Goal: Task Accomplishment & Management: Complete application form

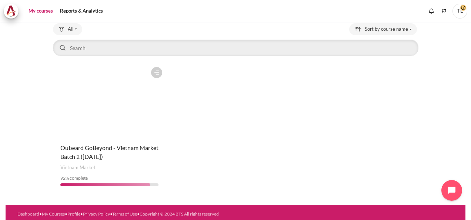
scroll to position [50, 0]
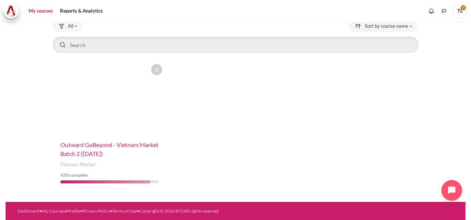
click at [95, 154] on span "Outward GoBeyond - Vietnam Market Batch 2 ([DATE])" at bounding box center [109, 149] width 98 height 16
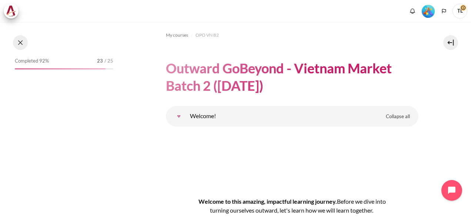
click at [20, 44] on button at bounding box center [20, 42] width 15 height 15
click at [21, 42] on button at bounding box center [20, 42] width 15 height 15
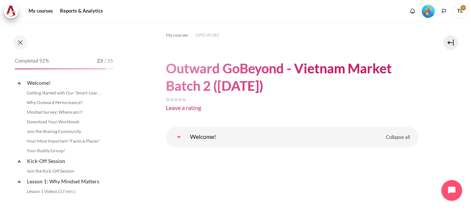
click at [106, 61] on span "/ 25" at bounding box center [108, 60] width 9 height 7
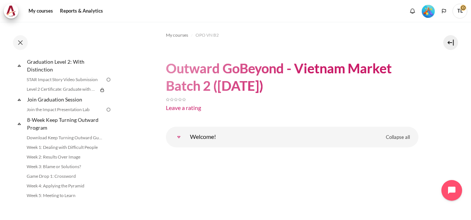
scroll to position [850, 0]
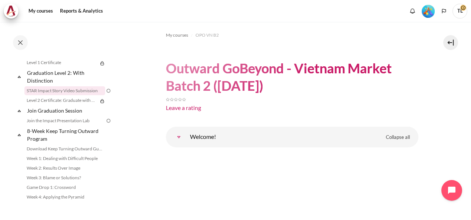
click at [74, 95] on link "STAR Impact Story Video Submission" at bounding box center [64, 90] width 81 height 9
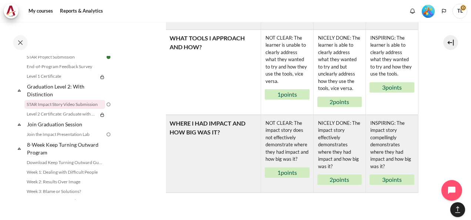
scroll to position [474, 0]
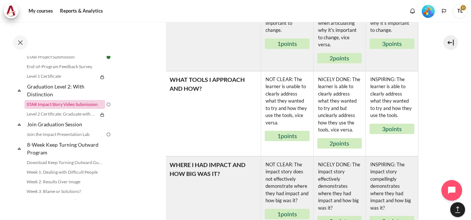
click at [55, 109] on link "STAR Impact Story Video Submission" at bounding box center [64, 104] width 81 height 9
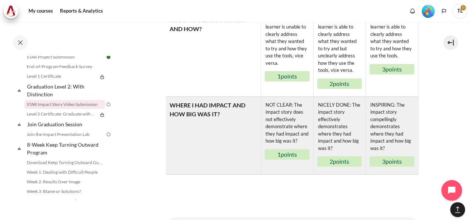
scroll to position [585, 0]
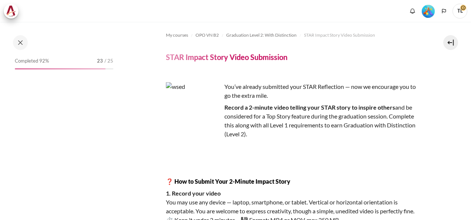
scroll to position [185, 0]
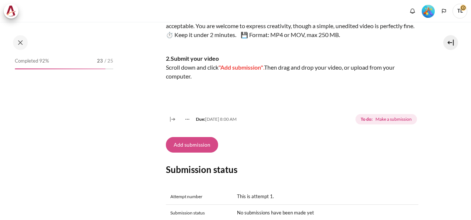
click at [184, 152] on button "Add submission" at bounding box center [192, 145] width 52 height 16
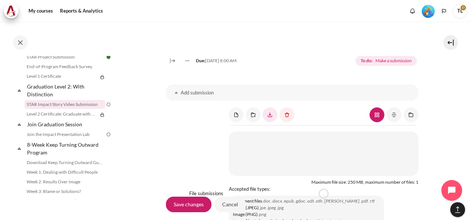
scroll to position [593, 0]
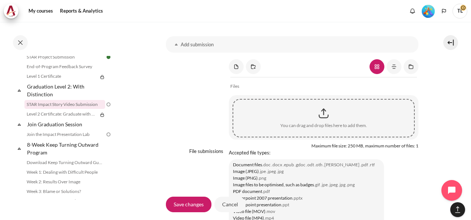
click at [319, 123] on div "Content" at bounding box center [323, 113] width 181 height 19
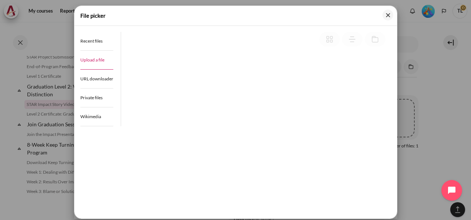
click at [98, 57] on span "Upload a file" at bounding box center [92, 60] width 24 height 6
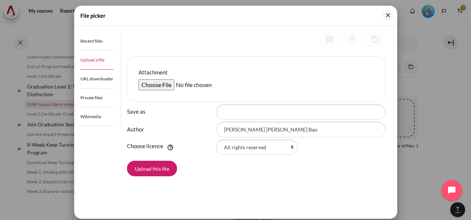
click at [166, 84] on input "Attachment" at bounding box center [194, 84] width 113 height 11
type input "C:\fakepath\Star recording - Bao Tran-20250916_144917-Meeting Recording.mp4"
click at [157, 166] on button "Upload this file" at bounding box center [152, 169] width 50 height 16
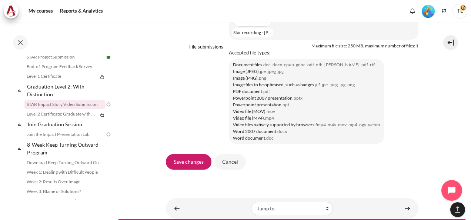
scroll to position [716, 0]
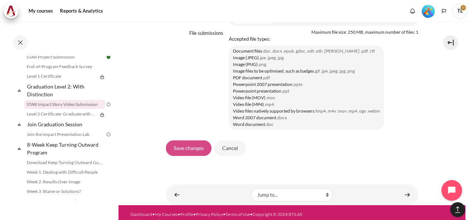
click at [195, 156] on input "Save changes" at bounding box center [189, 148] width 46 height 16
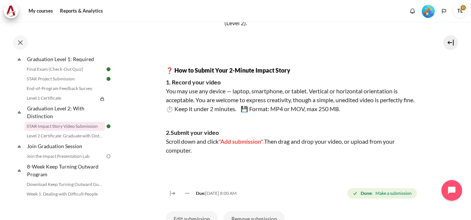
scroll to position [851, 0]
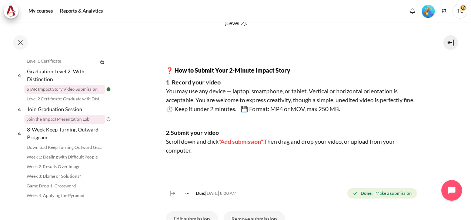
click at [71, 124] on link "Join the Impact Presentation Lab" at bounding box center [64, 119] width 81 height 9
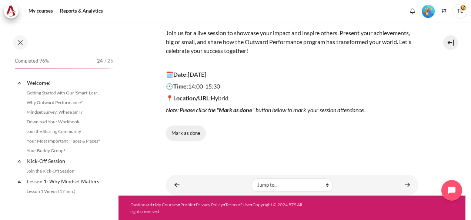
scroll to position [866, 0]
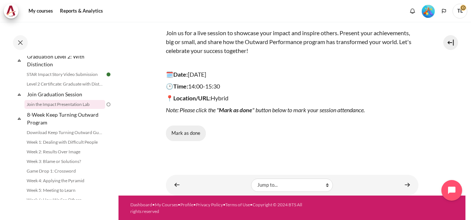
click at [187, 135] on button "Mark as done" at bounding box center [186, 133] width 40 height 16
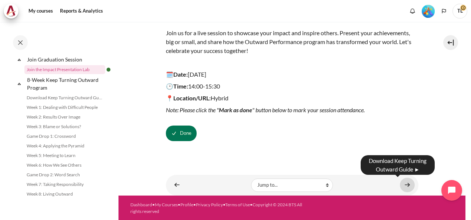
click at [401, 184] on link "Content" at bounding box center [407, 185] width 15 height 14
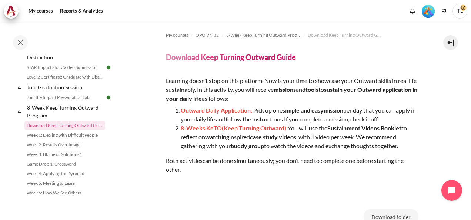
scroll to position [887, 0]
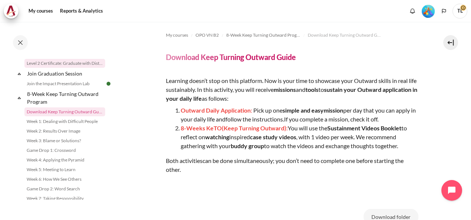
click at [68, 68] on link "Level 2 Certificate: Graduate with Distinction" at bounding box center [64, 63] width 81 height 9
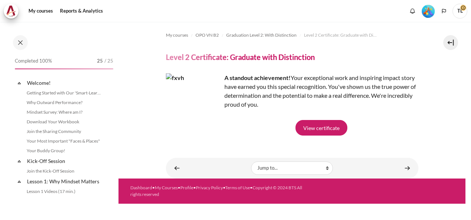
scroll to position [846, 0]
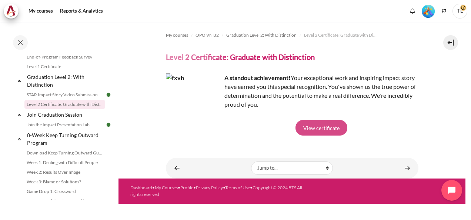
click at [315, 125] on link "View certificate" at bounding box center [321, 128] width 52 height 16
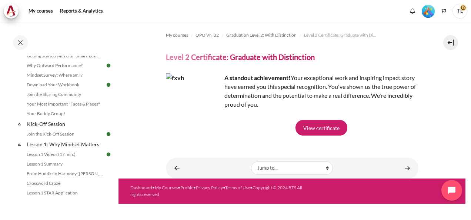
scroll to position [0, 0]
